Goal: Task Accomplishment & Management: Use online tool/utility

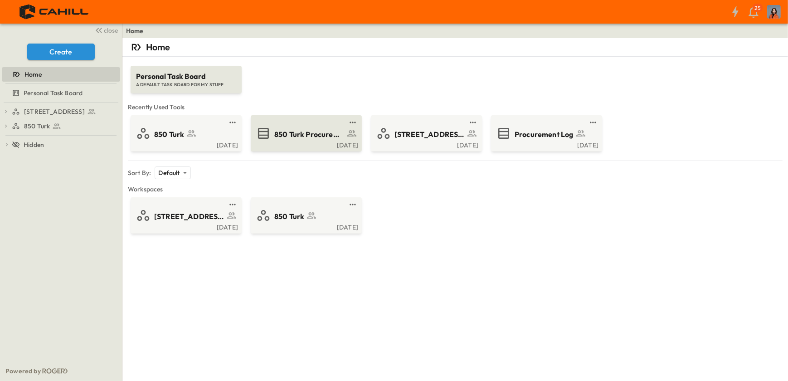
click at [288, 132] on span "850 Turk Procurement Log" at bounding box center [309, 134] width 70 height 10
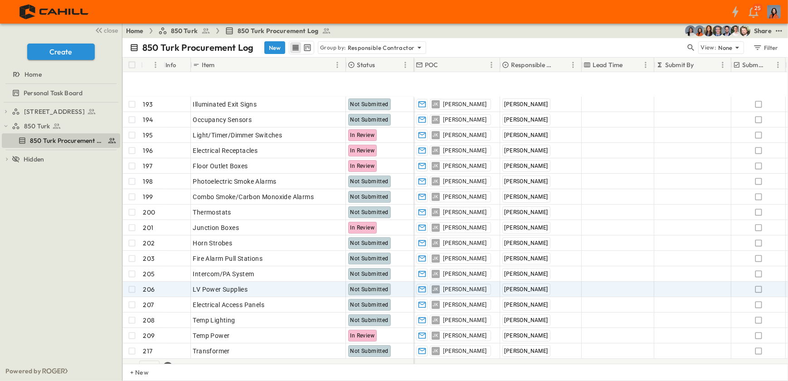
scroll to position [288, 0]
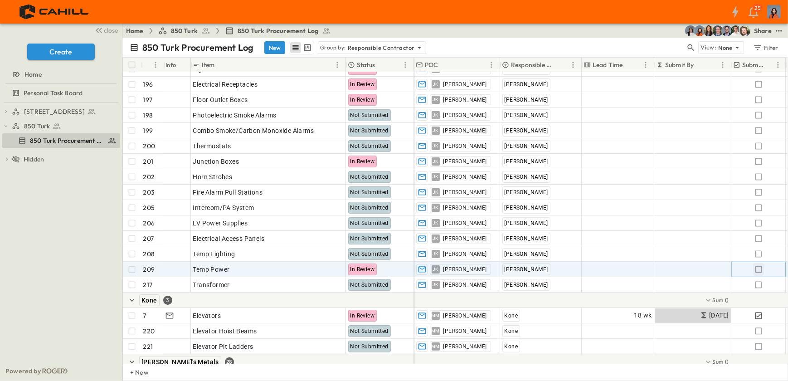
click at [759, 267] on icon "button" at bounding box center [758, 269] width 9 height 9
click at [335, 265] on p "OPEN" at bounding box center [335, 267] width 15 height 7
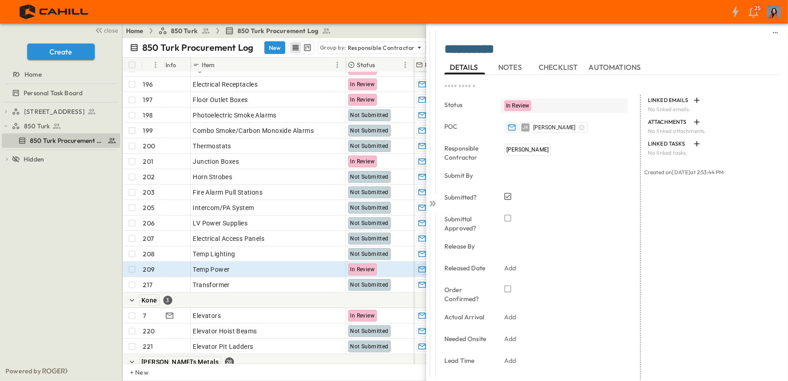
click at [521, 102] on span "In Review" at bounding box center [518, 105] width 24 height 6
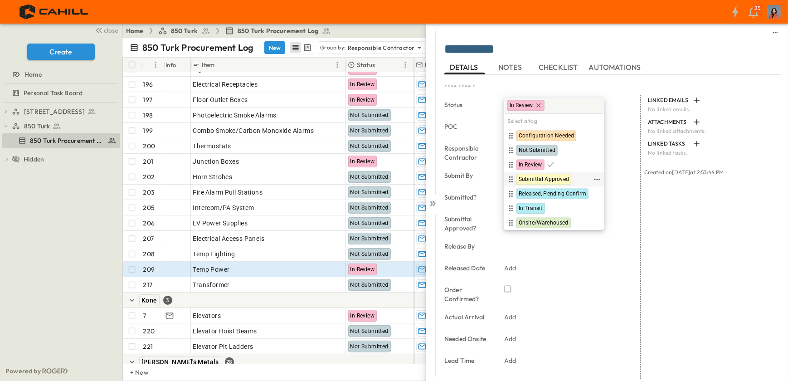
click at [535, 177] on span "Submittal Approved" at bounding box center [543, 179] width 50 height 7
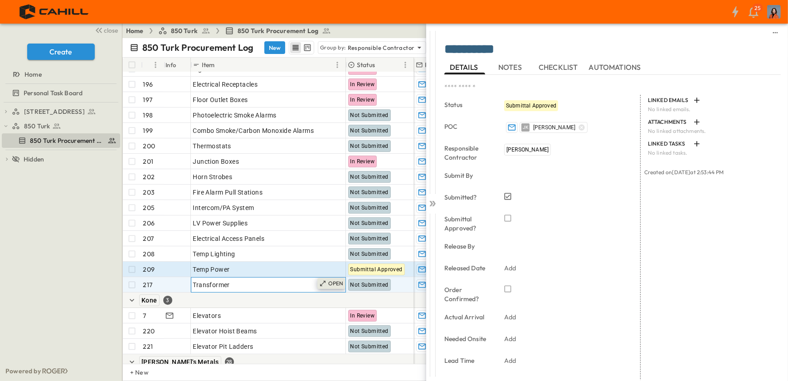
click at [331, 281] on p "OPEN" at bounding box center [335, 283] width 15 height 7
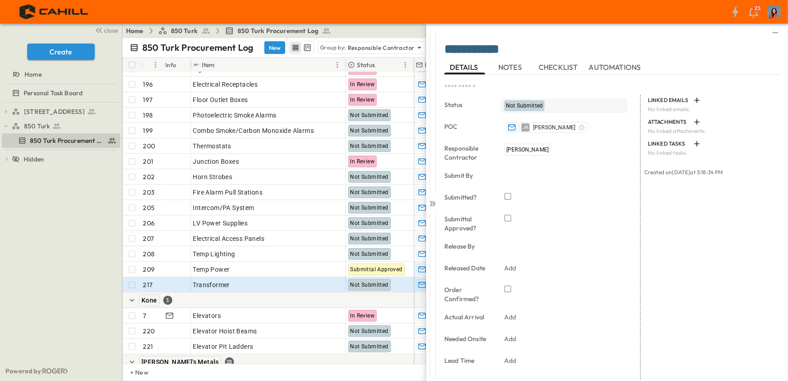
click at [525, 104] on span "Not Submitted" at bounding box center [524, 105] width 37 height 6
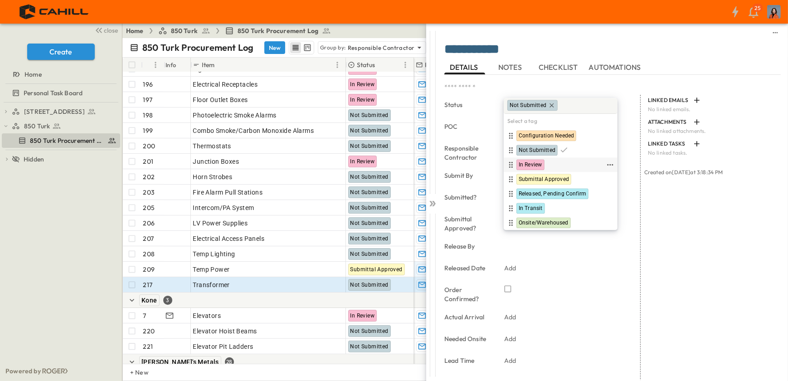
click at [521, 163] on span "In Review" at bounding box center [530, 164] width 24 height 7
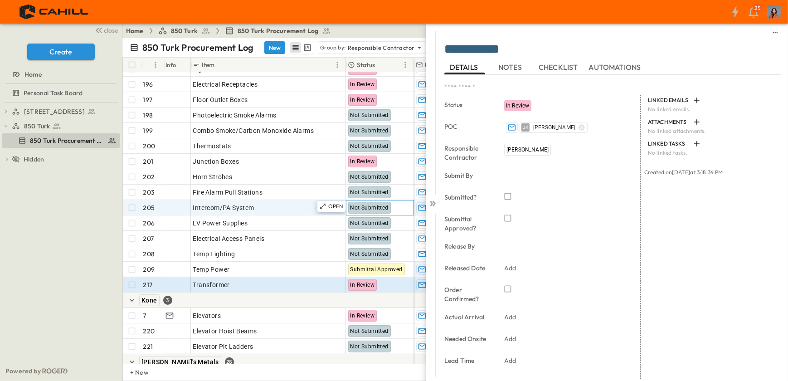
click at [348, 207] on div "Not Submitted" at bounding box center [369, 208] width 43 height 12
click at [432, 202] on icon at bounding box center [432, 203] width 9 height 9
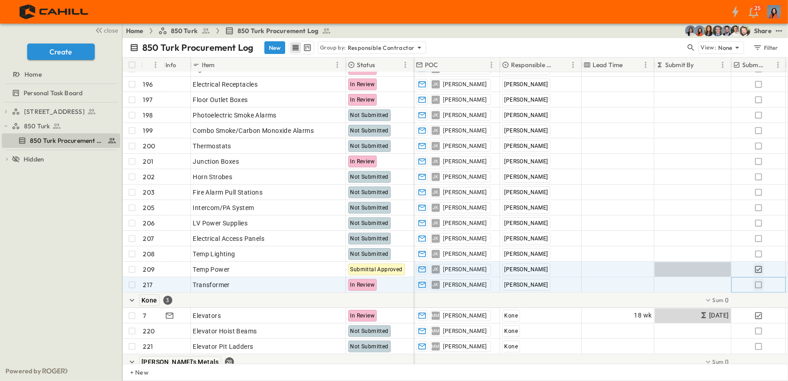
click at [759, 284] on icon "button" at bounding box center [758, 284] width 9 height 9
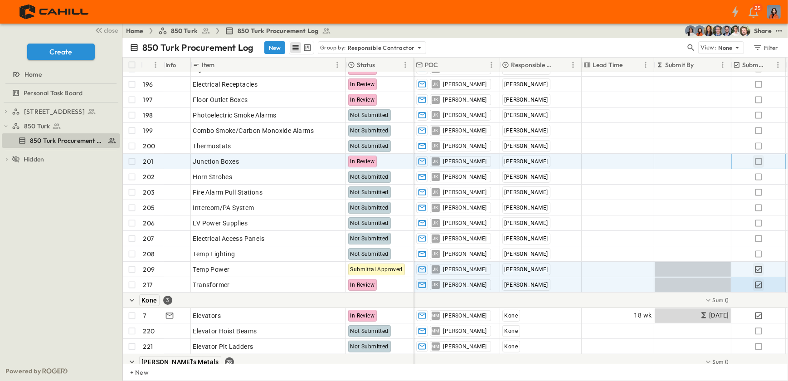
click at [757, 161] on icon "button" at bounding box center [758, 161] width 9 height 9
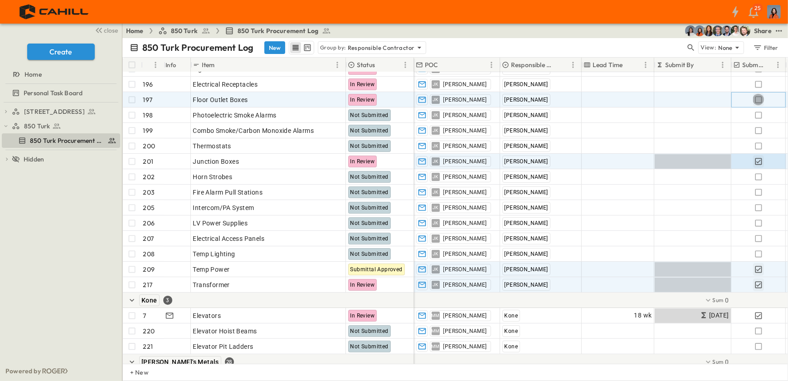
click at [757, 99] on icon "button" at bounding box center [758, 99] width 9 height 9
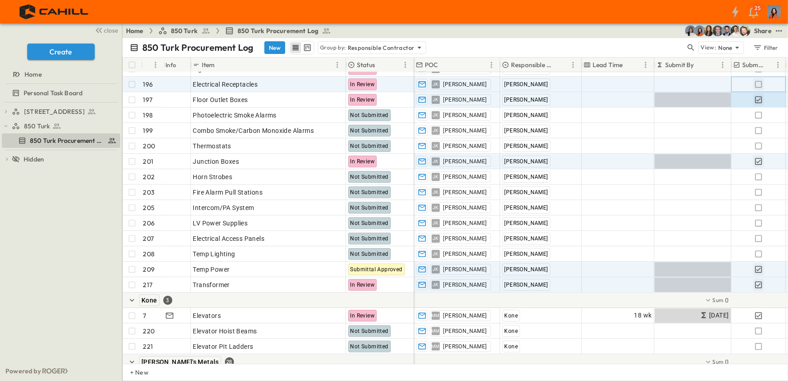
click at [760, 84] on icon "button" at bounding box center [758, 84] width 9 height 9
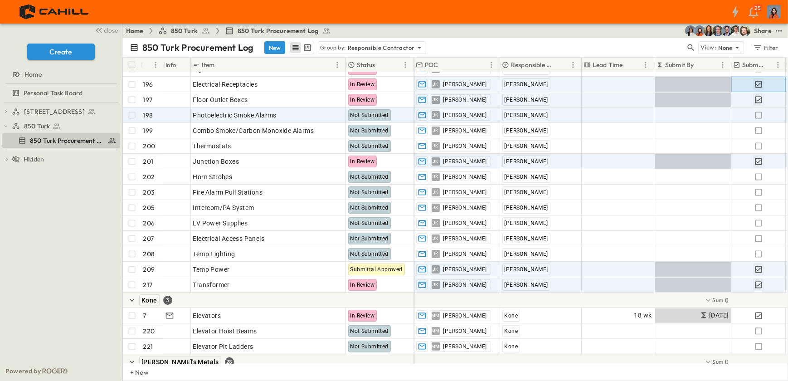
scroll to position [123, 0]
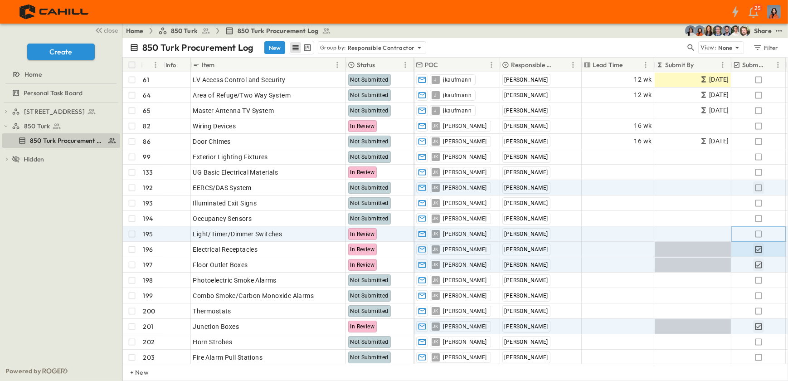
click at [759, 231] on icon "button" at bounding box center [758, 233] width 9 height 9
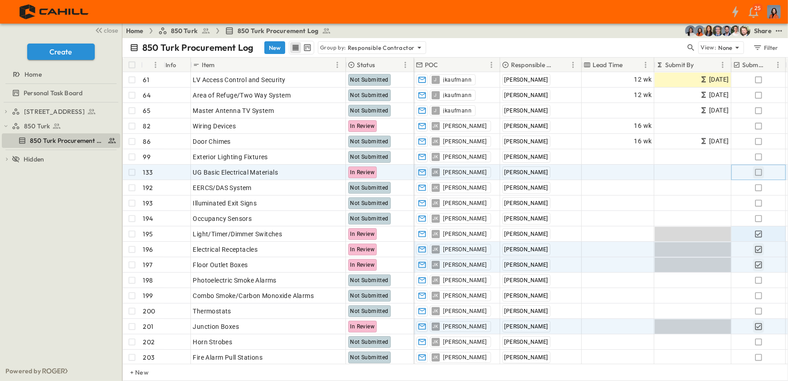
click at [757, 169] on icon "button" at bounding box center [758, 172] width 9 height 9
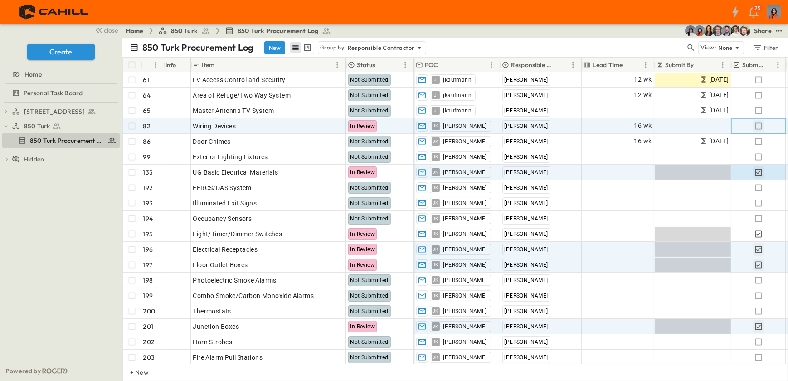
click at [759, 124] on icon "button" at bounding box center [758, 125] width 9 height 9
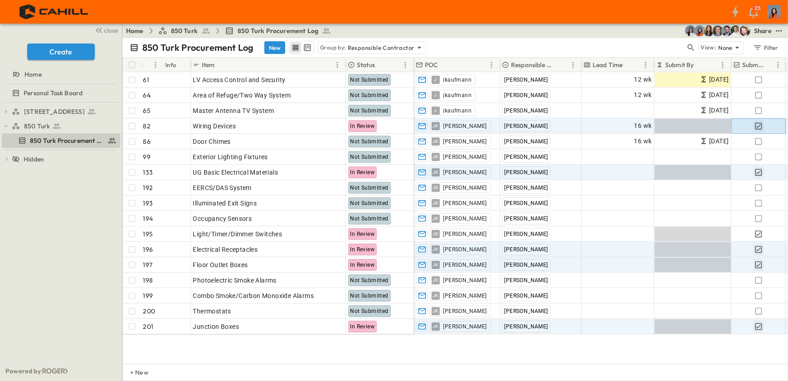
scroll to position [41, 0]
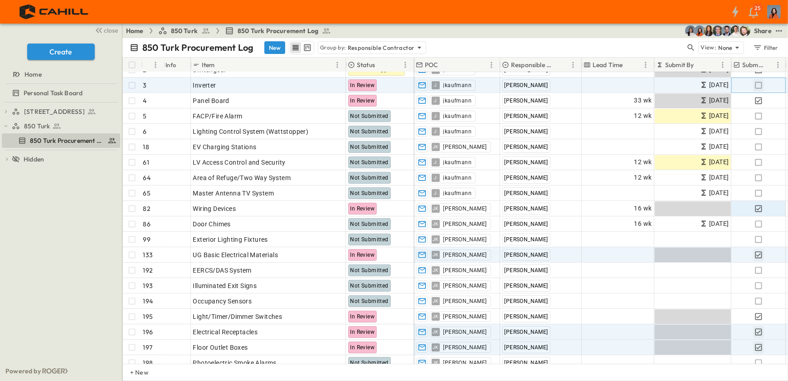
click at [757, 83] on icon "button" at bounding box center [758, 85] width 9 height 9
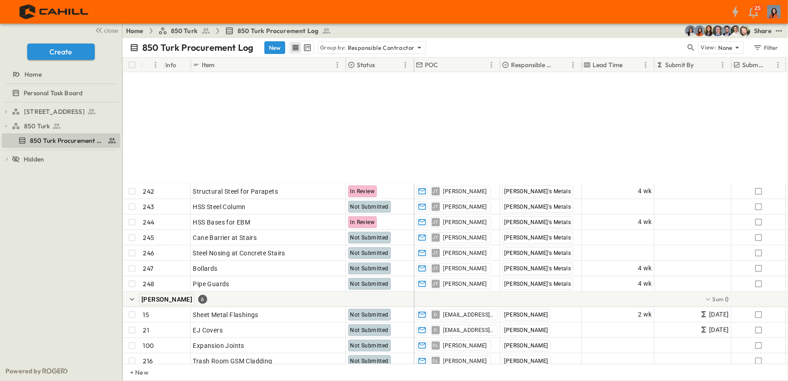
scroll to position [947, 0]
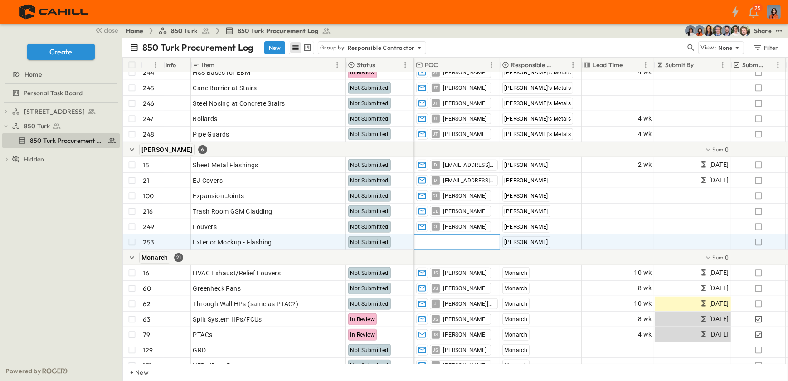
click at [458, 240] on div "Add Contact" at bounding box center [456, 242] width 85 height 15
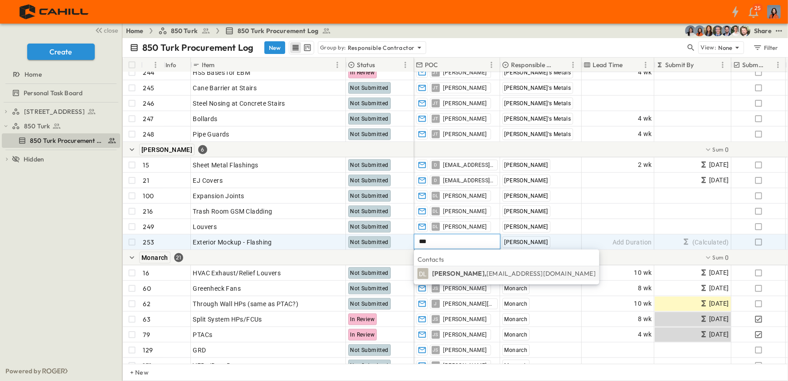
type input "***"
click at [450, 272] on p "[PERSON_NAME], [EMAIL_ADDRESS][DOMAIN_NAME]" at bounding box center [514, 273] width 164 height 9
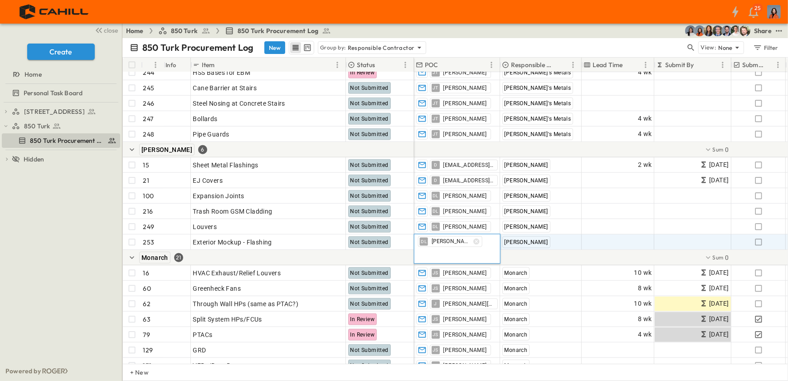
click at [563, 253] on div at bounding box center [708, 257] width 589 height 15
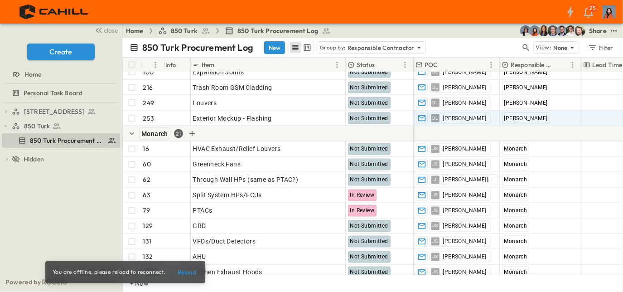
scroll to position [1415, 0]
